Goal: Check status: Check status

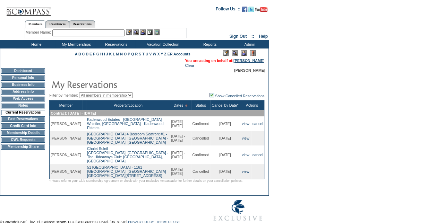
click at [248, 62] on link "[PERSON_NAME]" at bounding box center [248, 61] width 31 height 4
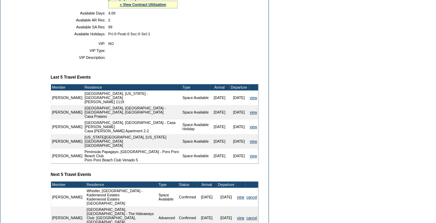
scroll to position [173, 0]
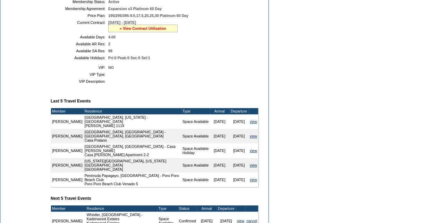
click at [151, 31] on link "» View Contract Utilization" at bounding box center [143, 28] width 46 height 4
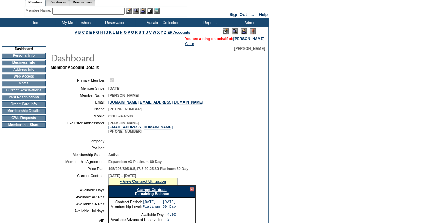
scroll to position [0, 0]
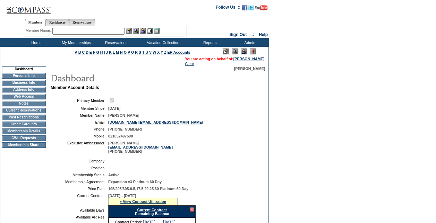
click at [40, 42] on td "Home" at bounding box center [36, 42] width 40 height 9
